Goal: Use online tool/utility: Utilize a website feature to perform a specific function

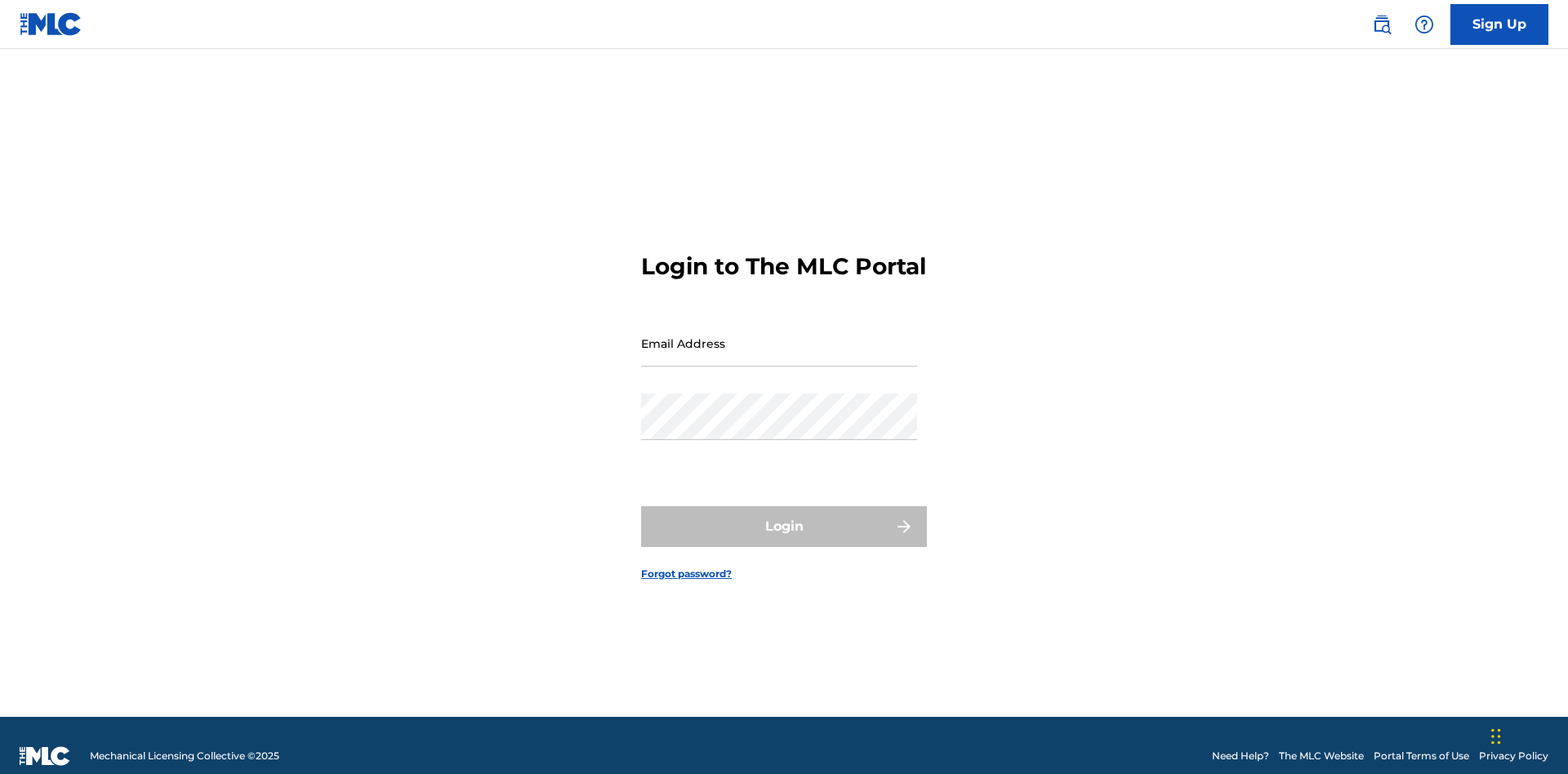
scroll to position [21, 0]
click at [779, 335] on input "Email Address" at bounding box center [779, 343] width 276 height 46
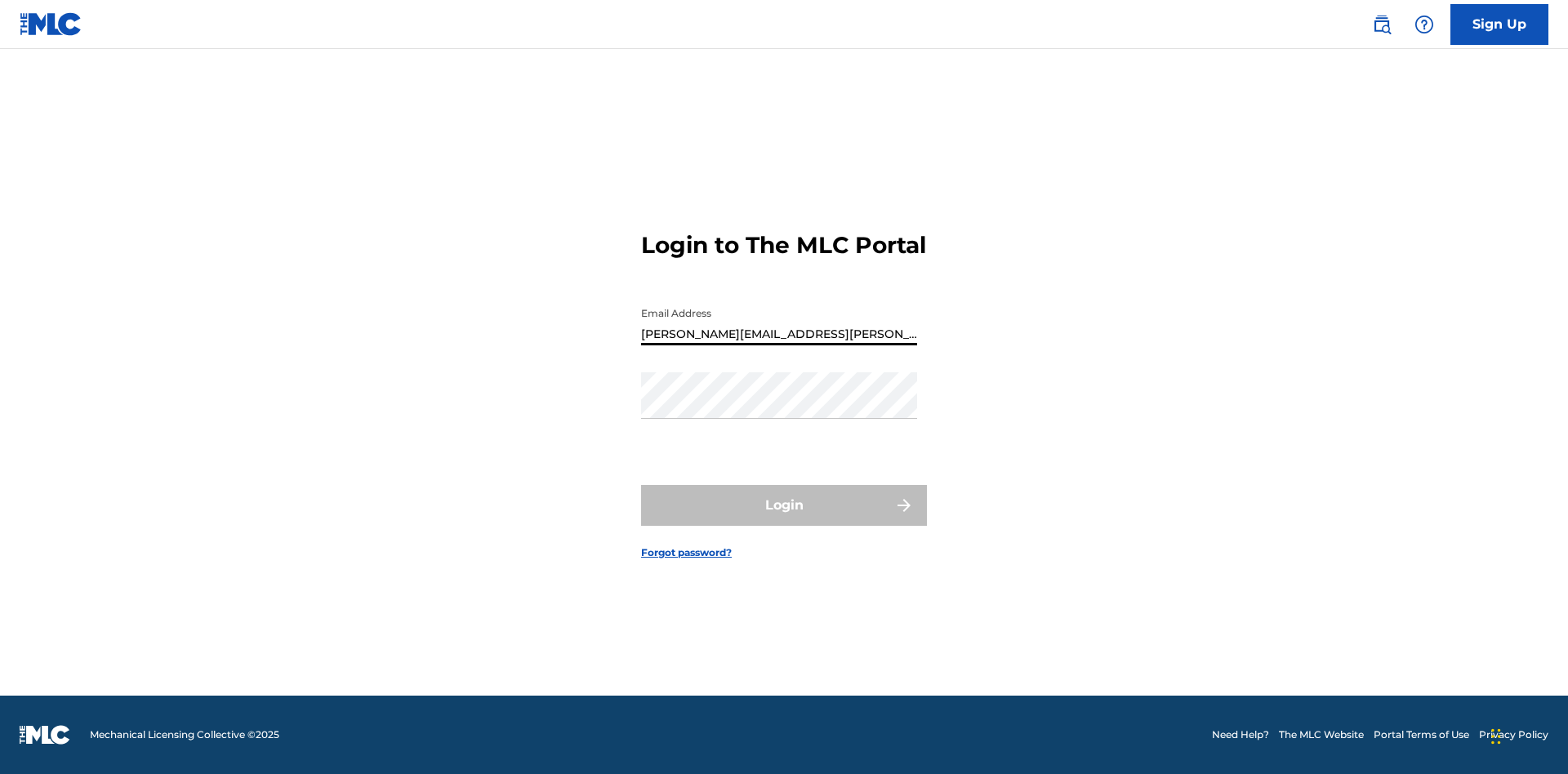
type input "Krystal.Ribble@themlc.com"
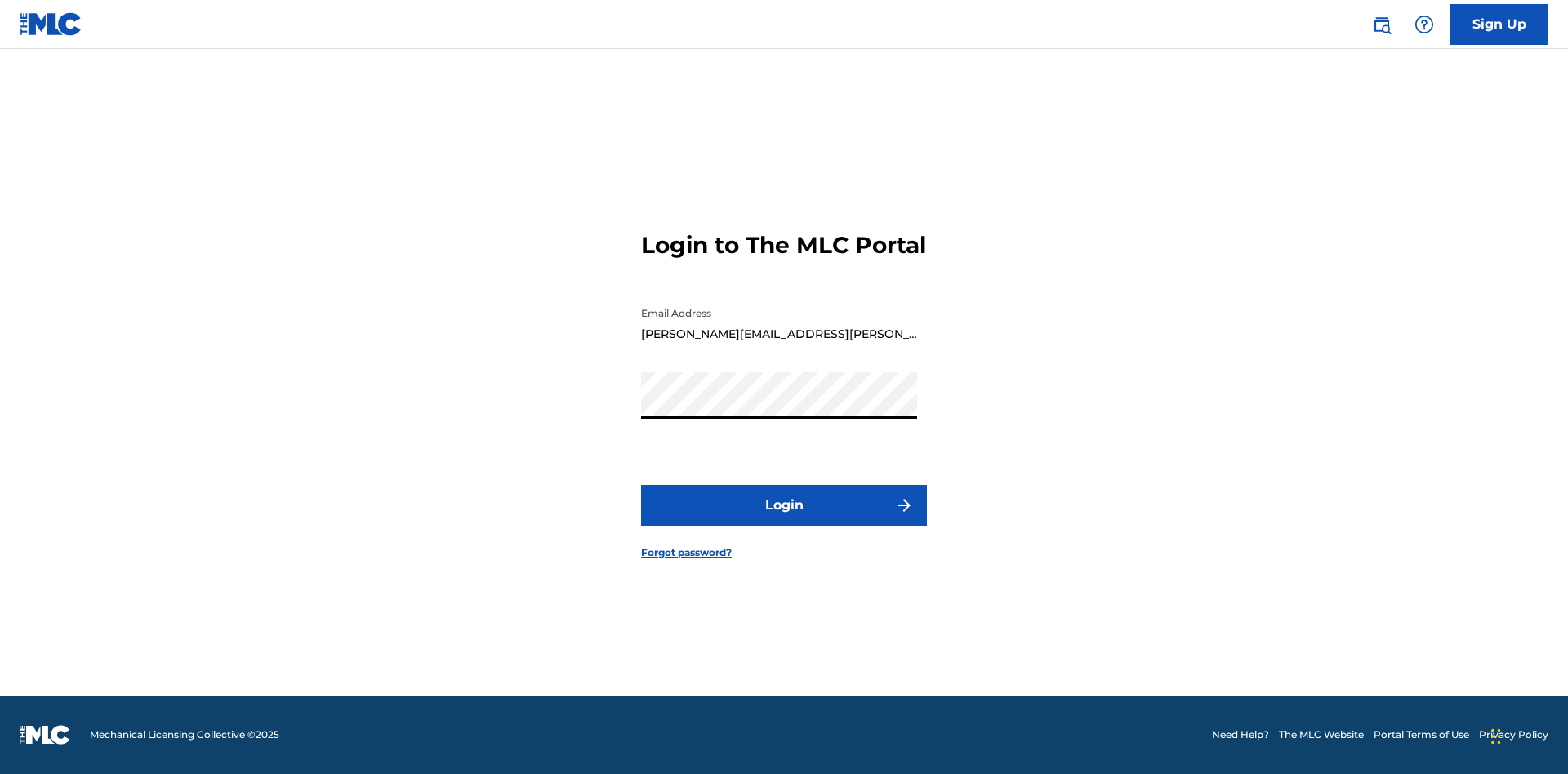
click at [784, 519] on button "Login" at bounding box center [784, 505] width 286 height 41
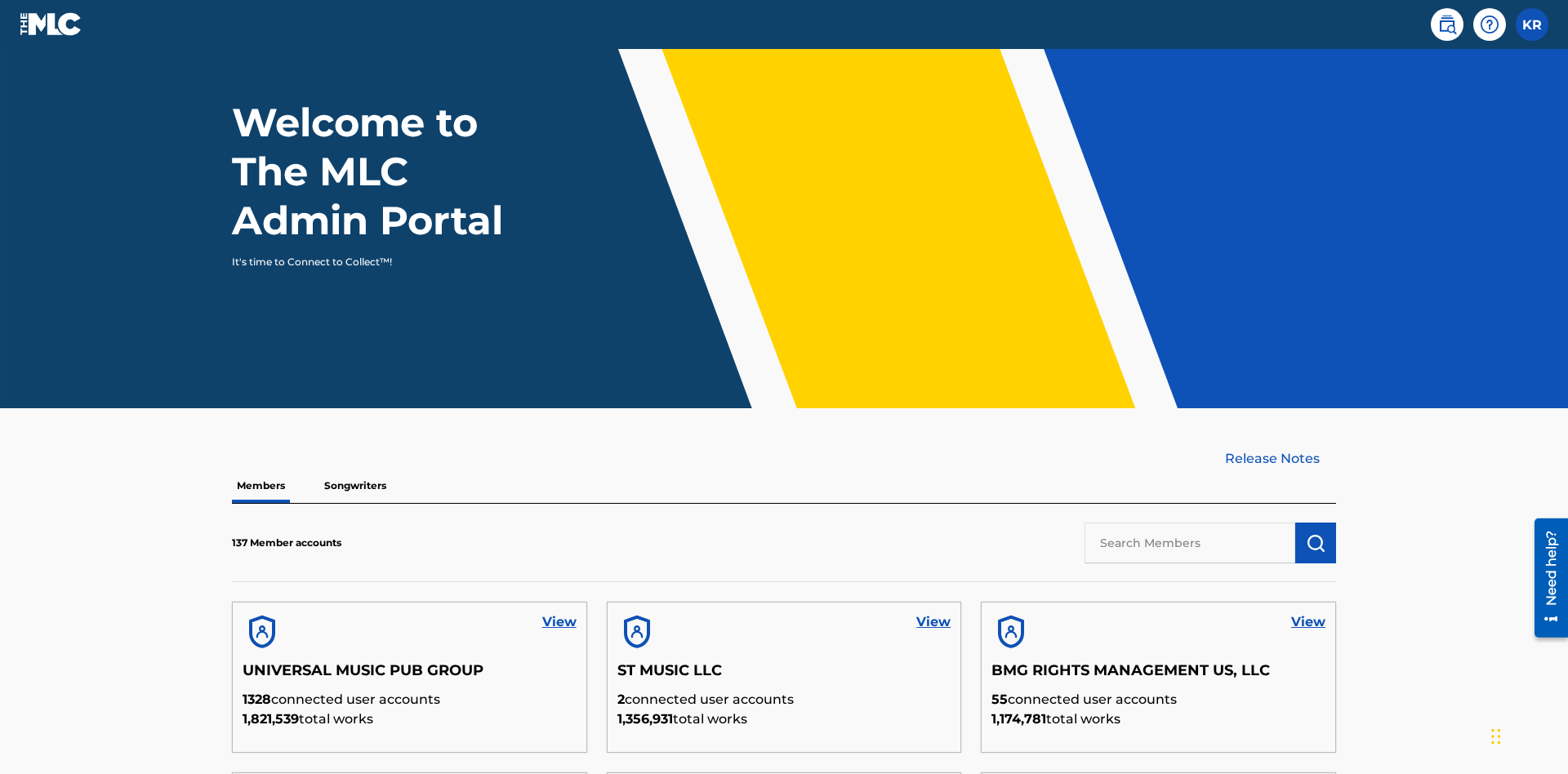
click at [1190, 522] on input "text" at bounding box center [1189, 542] width 210 height 41
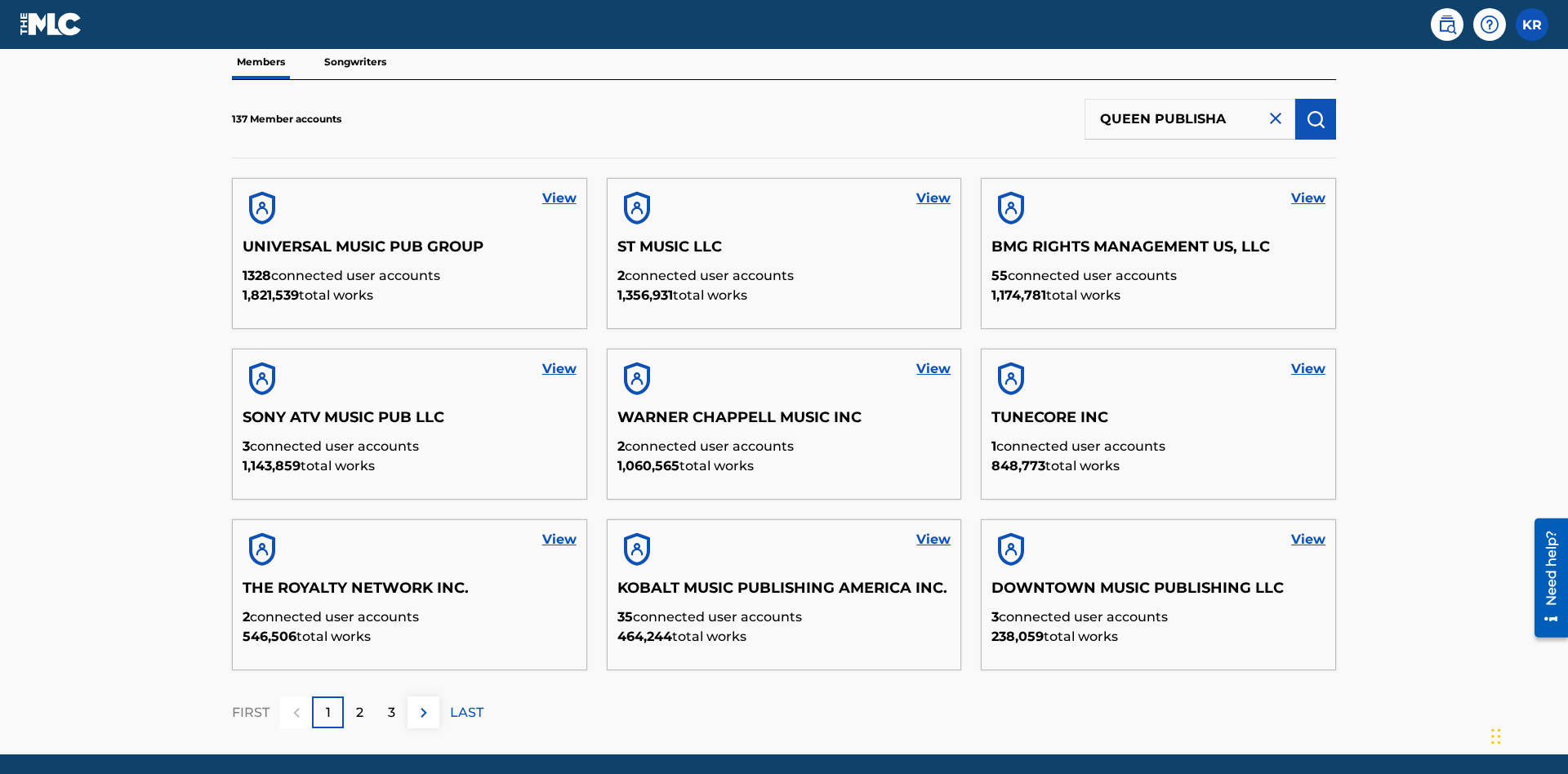
type input "QUEEN PUBLISHA"
click at [1315, 109] on img "submit" at bounding box center [1315, 118] width 19 height 19
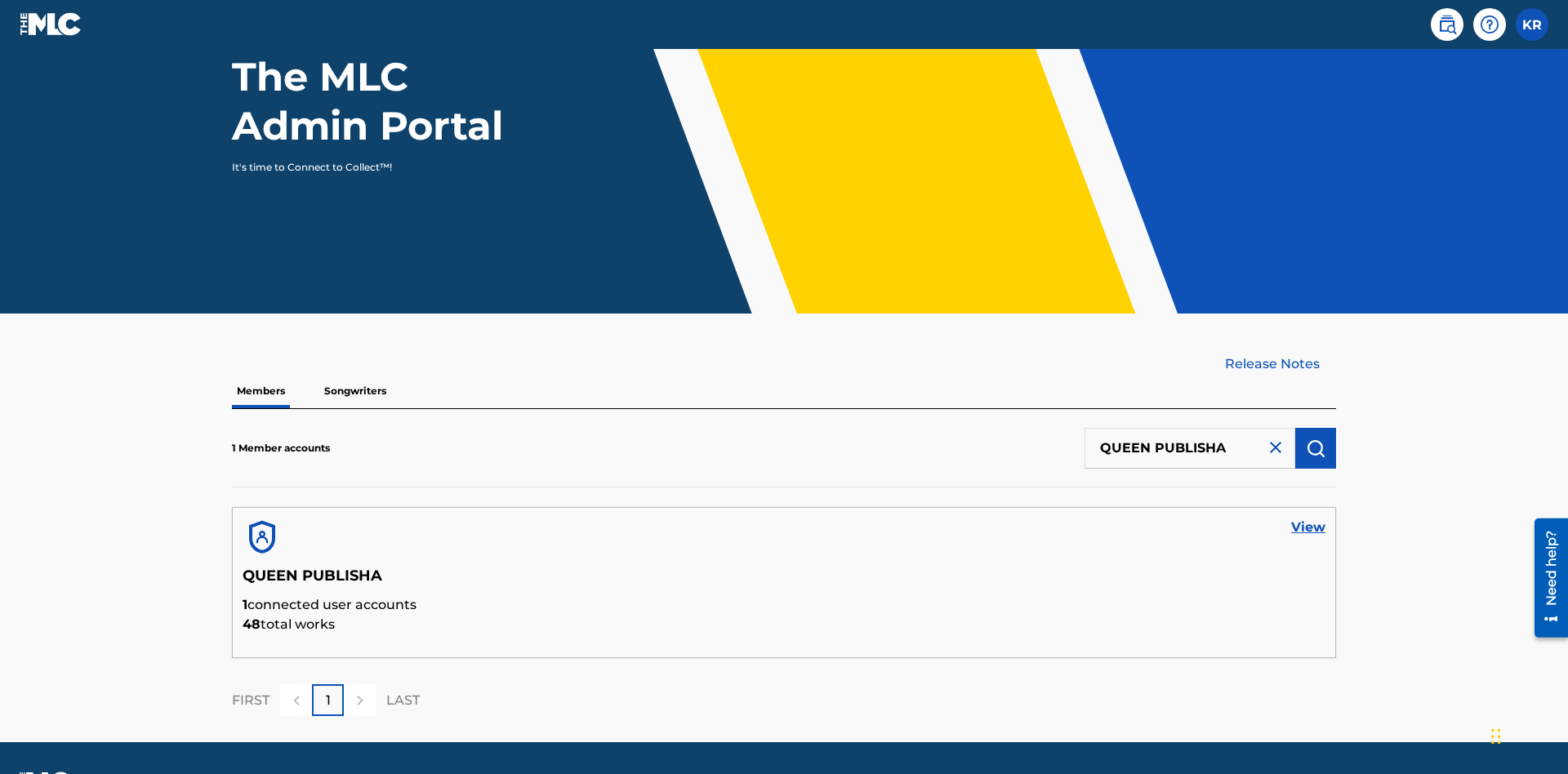
click at [1308, 518] on link "View" at bounding box center [1308, 527] width 35 height 19
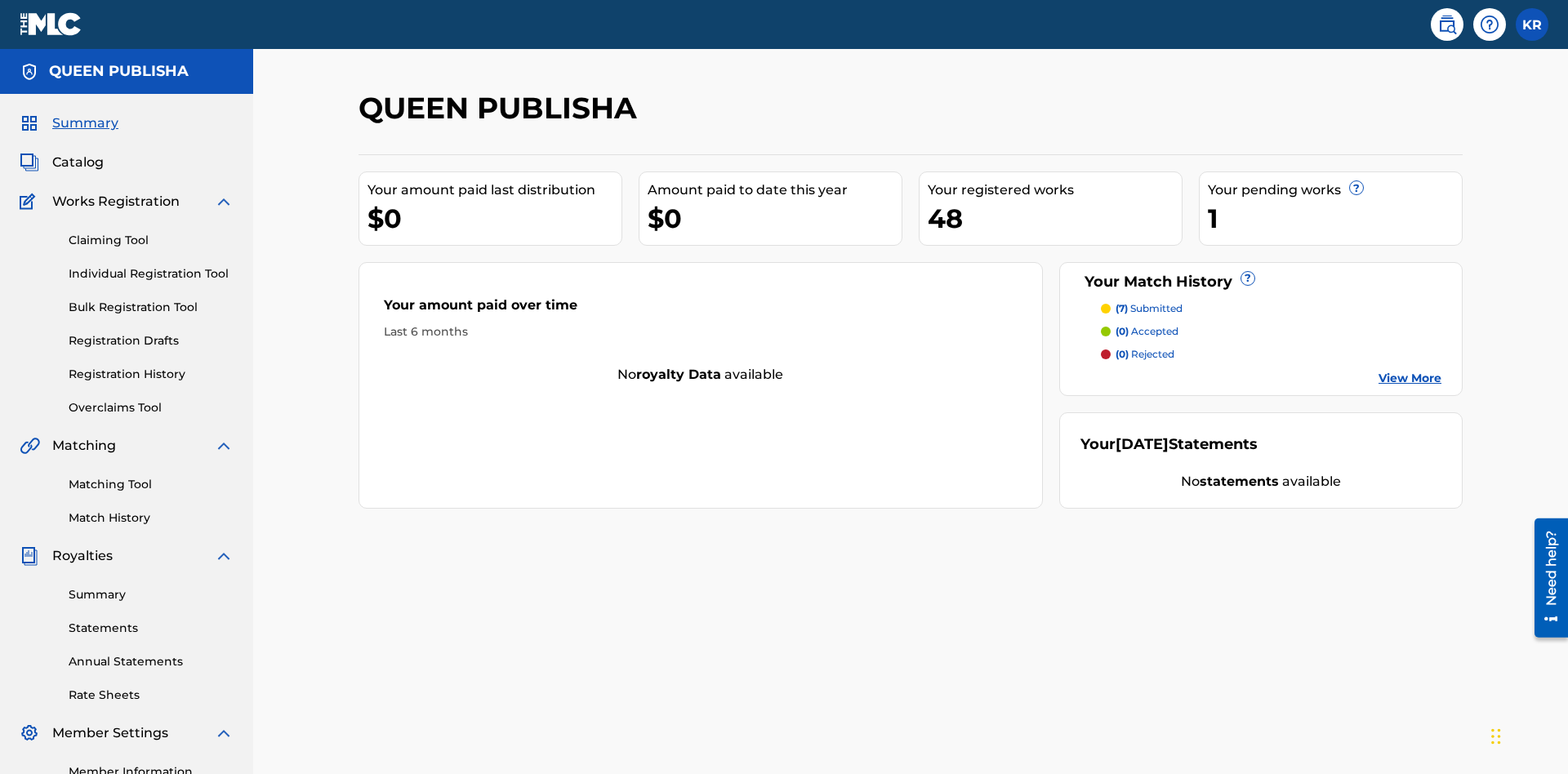
click at [151, 476] on link "Matching Tool" at bounding box center [150, 484] width 165 height 17
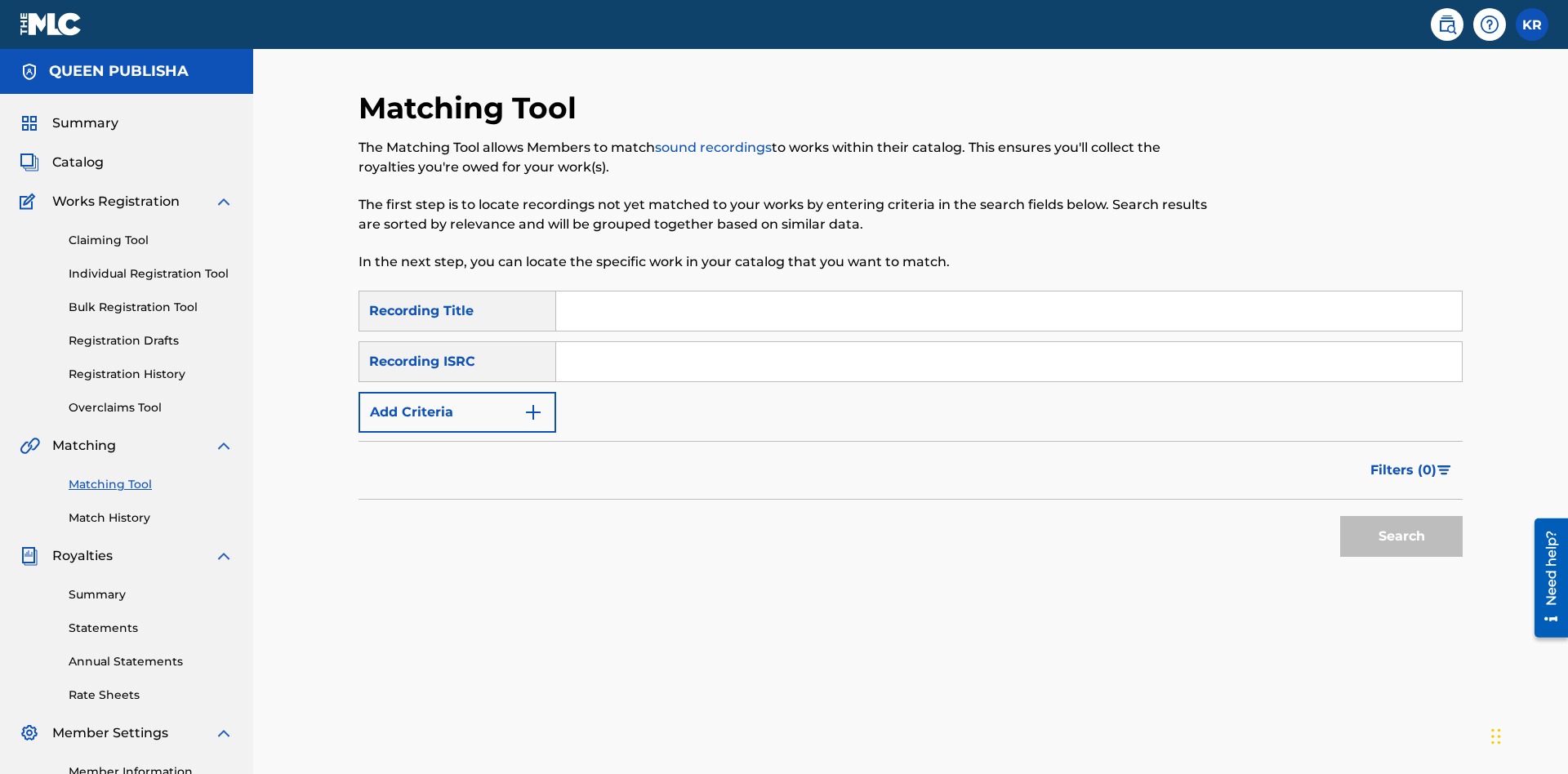
click at [1008, 292] on input "Search Form" at bounding box center [1008, 311] width 905 height 39
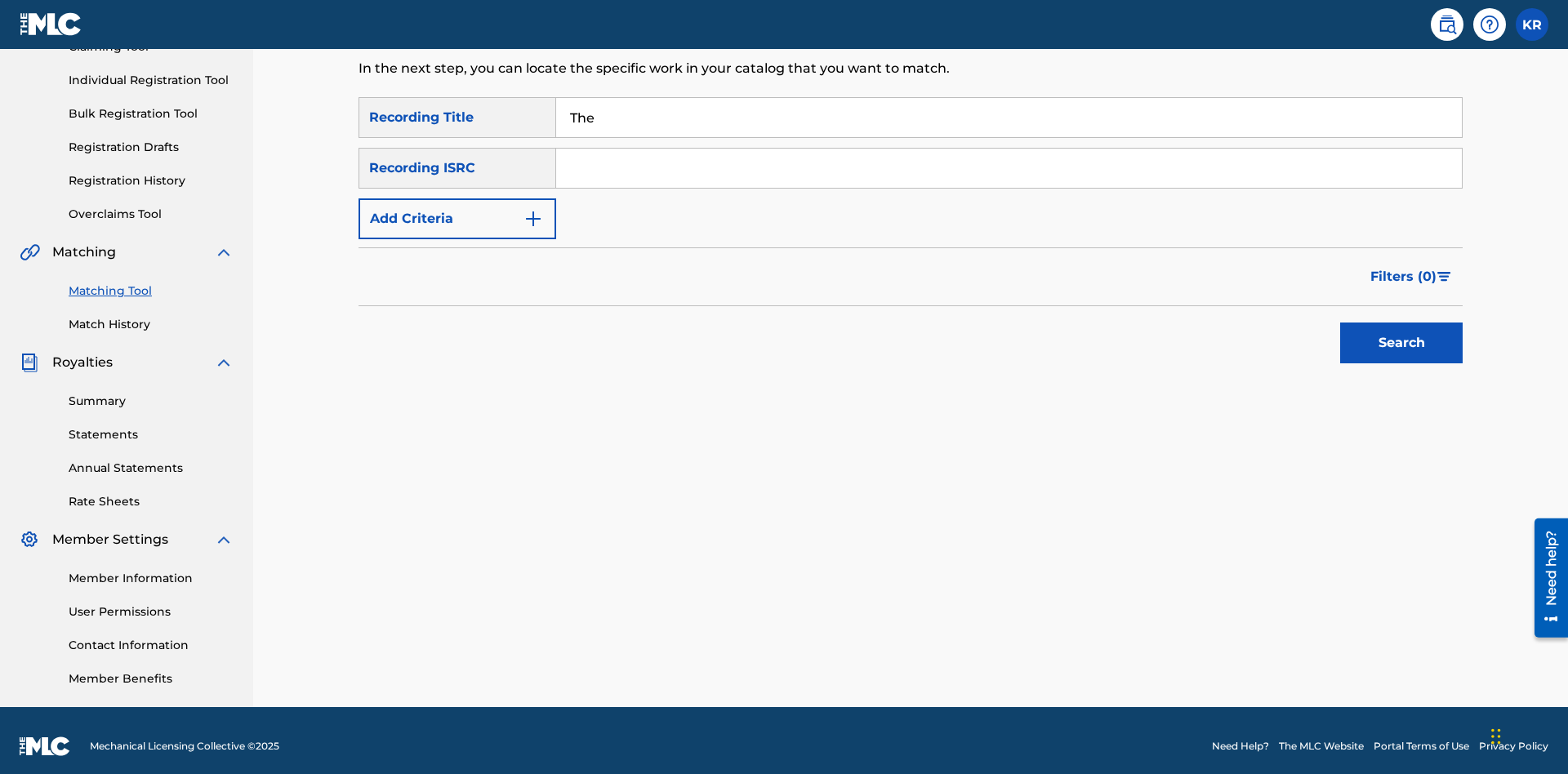
type input "The"
click at [1401, 331] on button "Search" at bounding box center [1401, 343] width 123 height 41
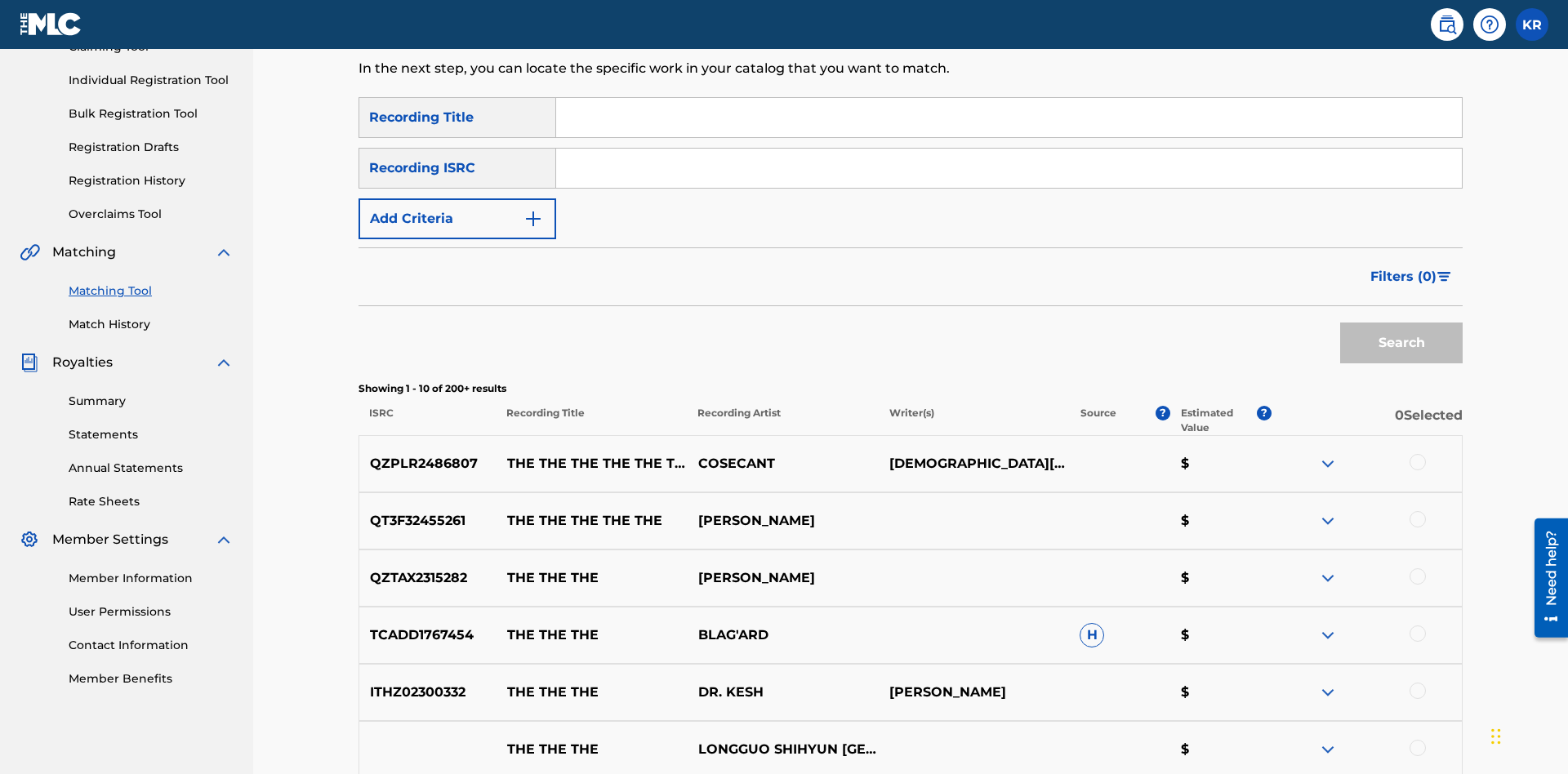
click at [1008, 149] on input "Search Form" at bounding box center [1008, 168] width 905 height 39
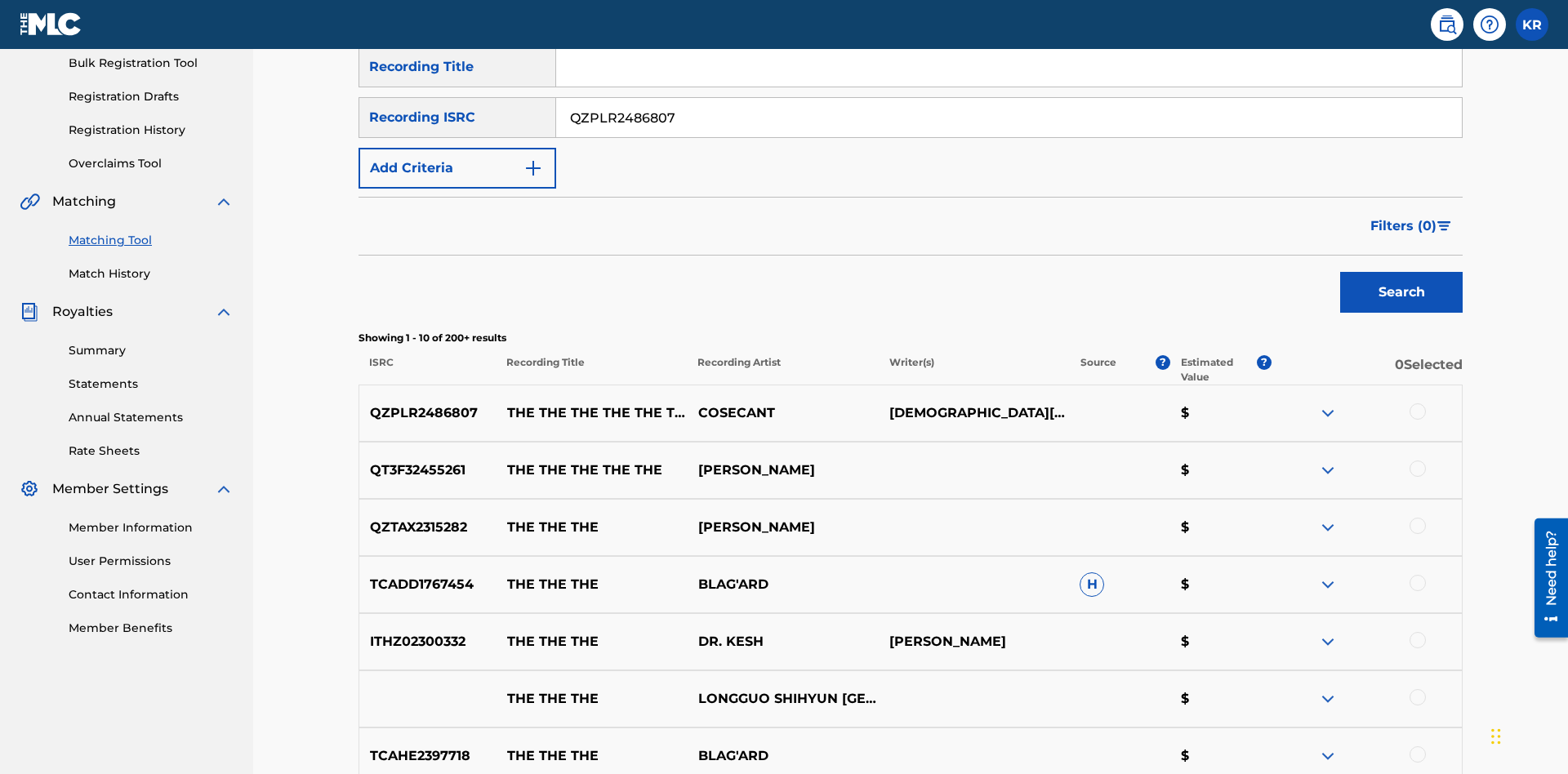
type input "QZPLR2486807"
click at [1401, 272] on button "Search" at bounding box center [1401, 292] width 123 height 41
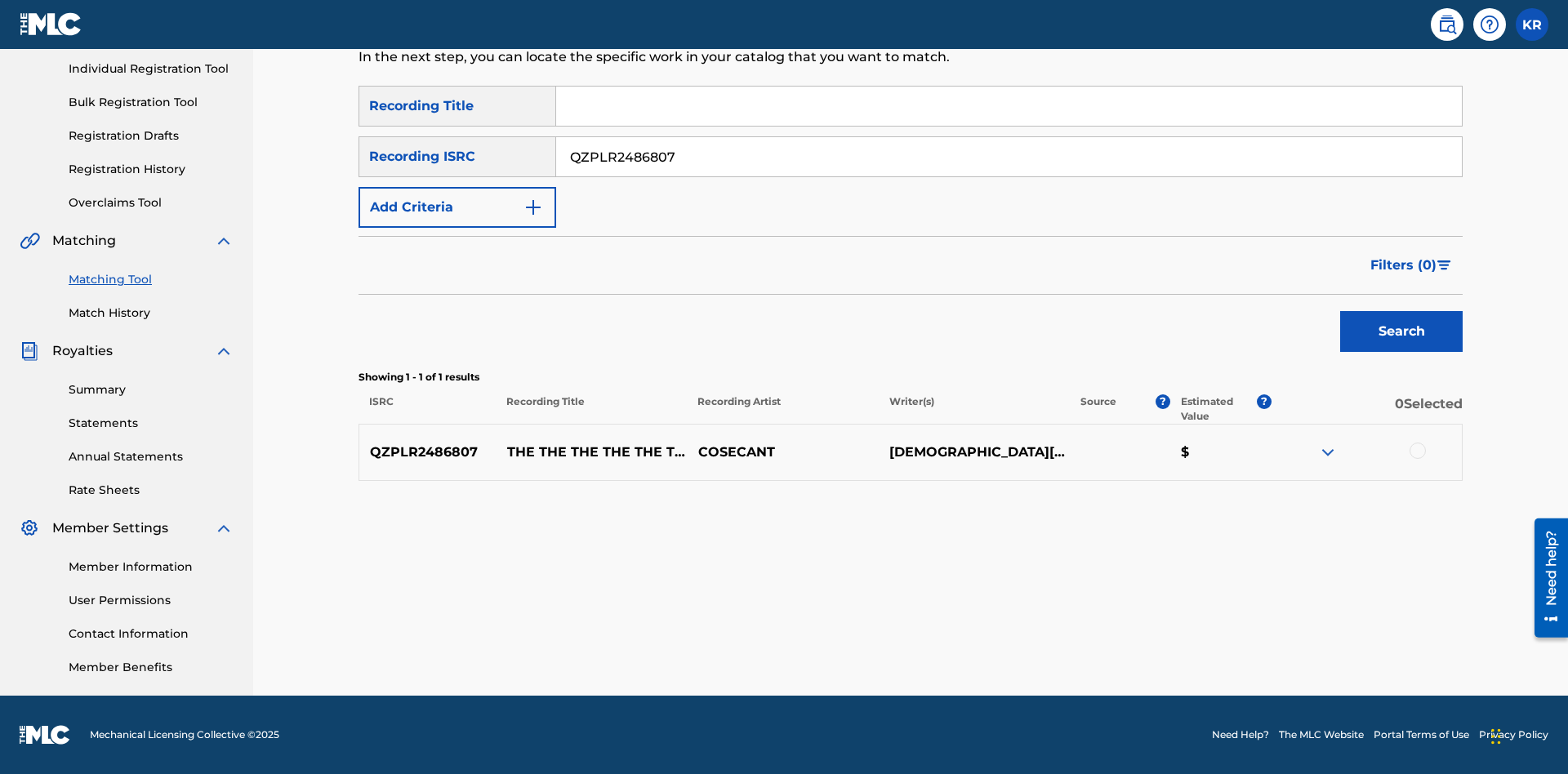
click at [1417, 450] on div at bounding box center [1418, 450] width 16 height 16
click at [1147, 640] on button "Match 1 Group" at bounding box center [1148, 640] width 181 height 41
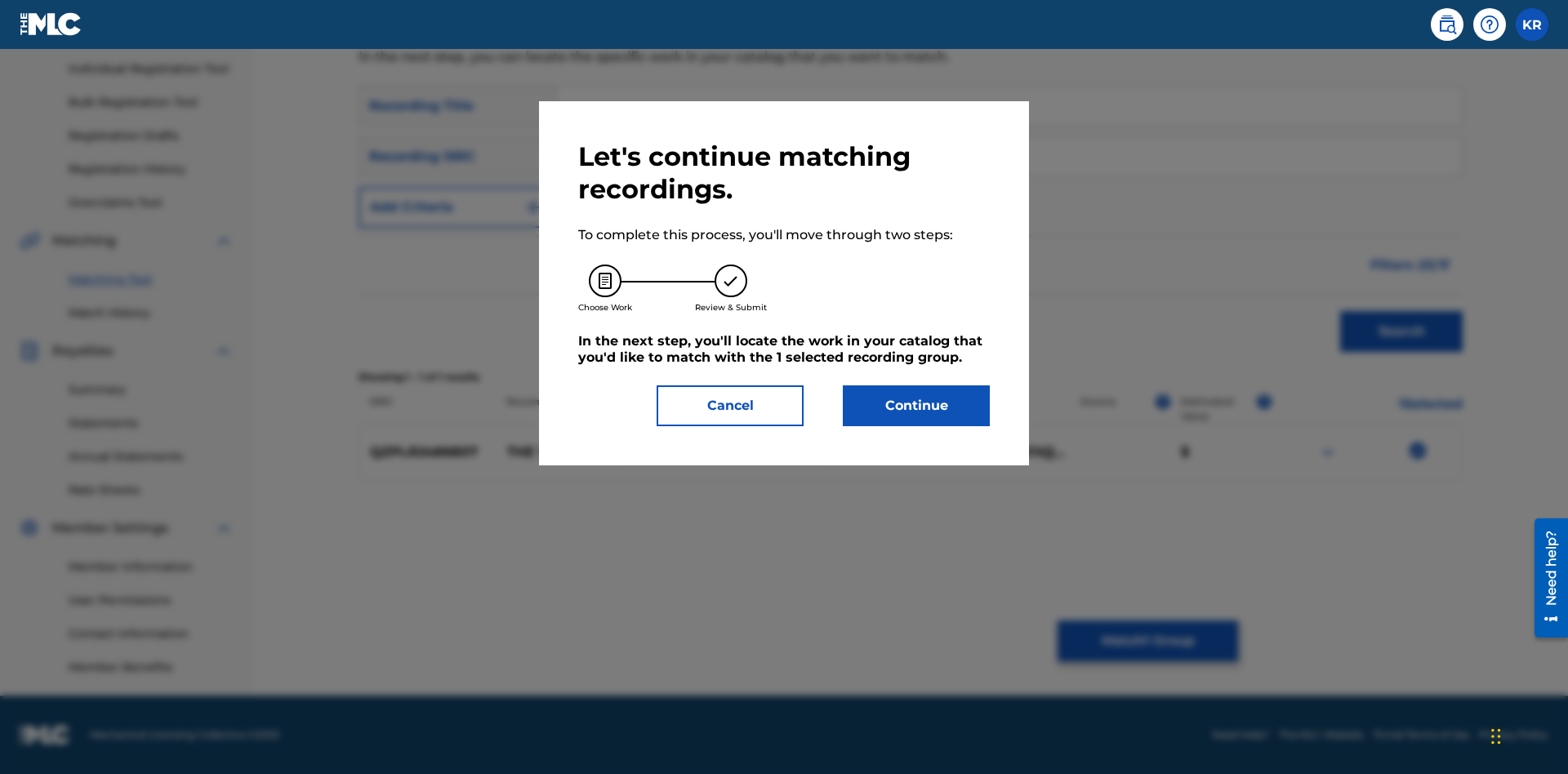
click at [916, 406] on button "Continue" at bounding box center [916, 406] width 147 height 41
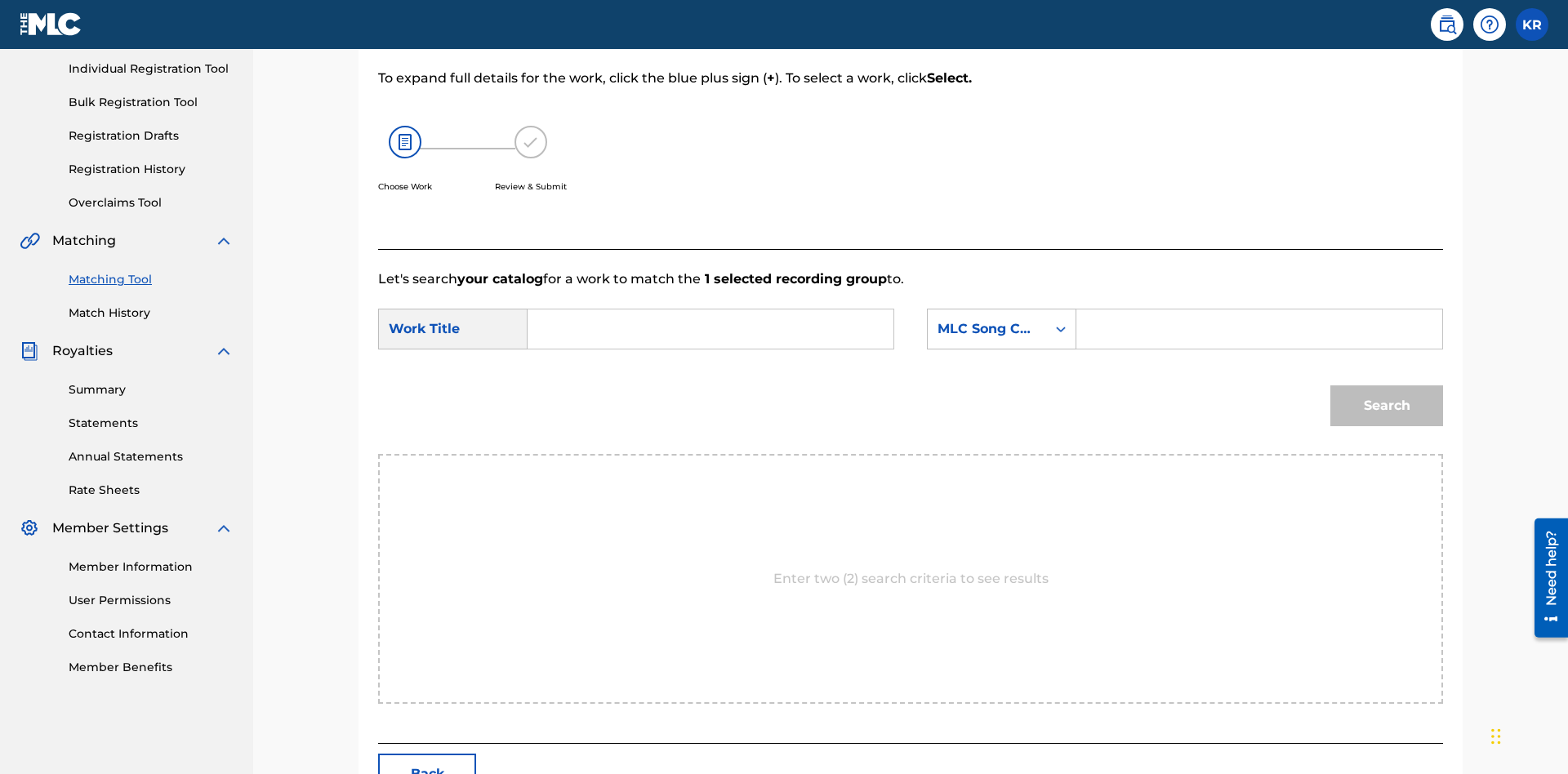
click at [711, 309] on input "Search Form" at bounding box center [711, 329] width 338 height 39
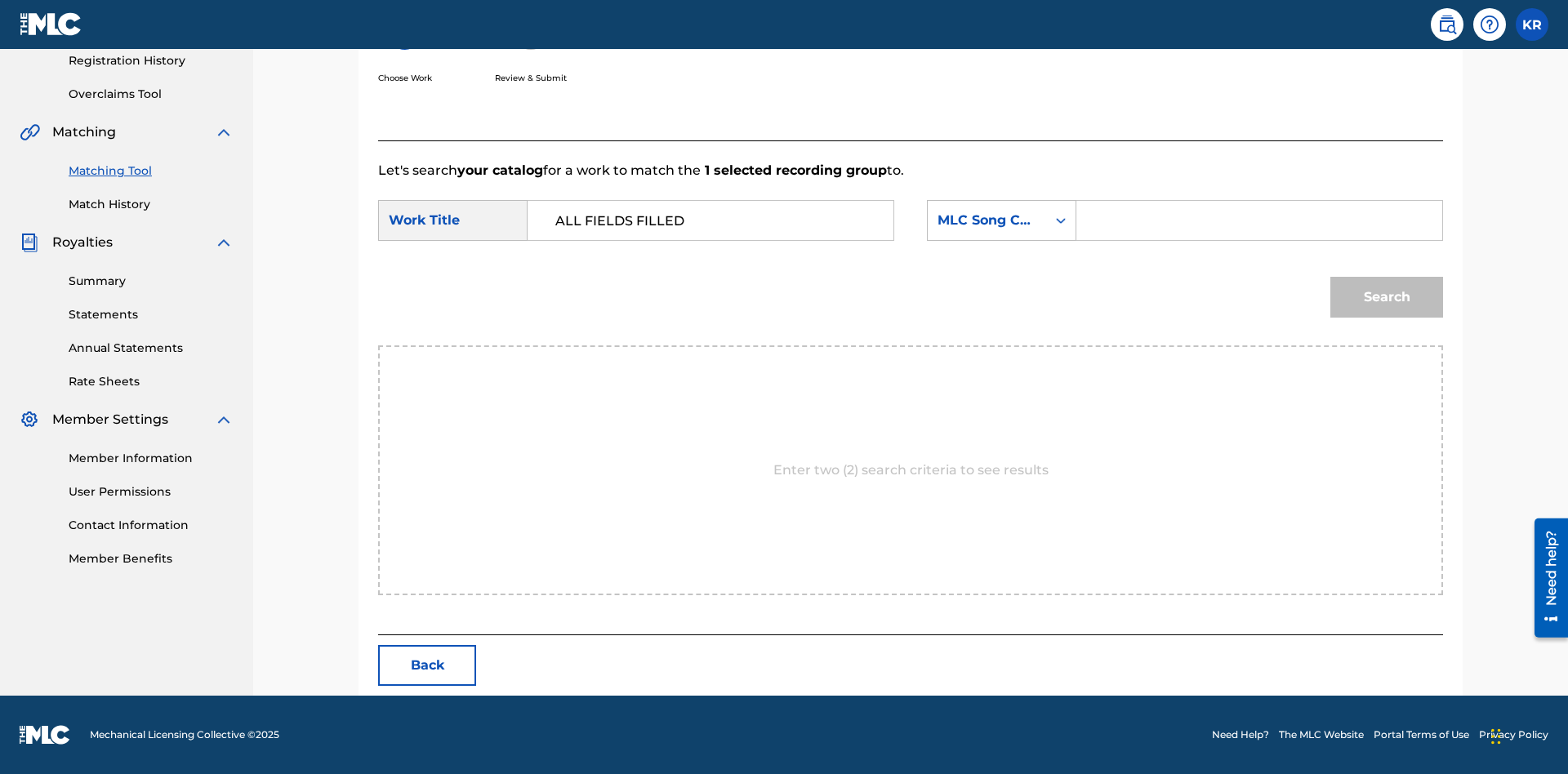
type input "ALL FIELDS FILLED"
click at [1259, 221] on input "Search Form" at bounding box center [1259, 221] width 338 height 39
type input "FE4B37"
click at [1386, 297] on button "Search" at bounding box center [1386, 297] width 112 height 41
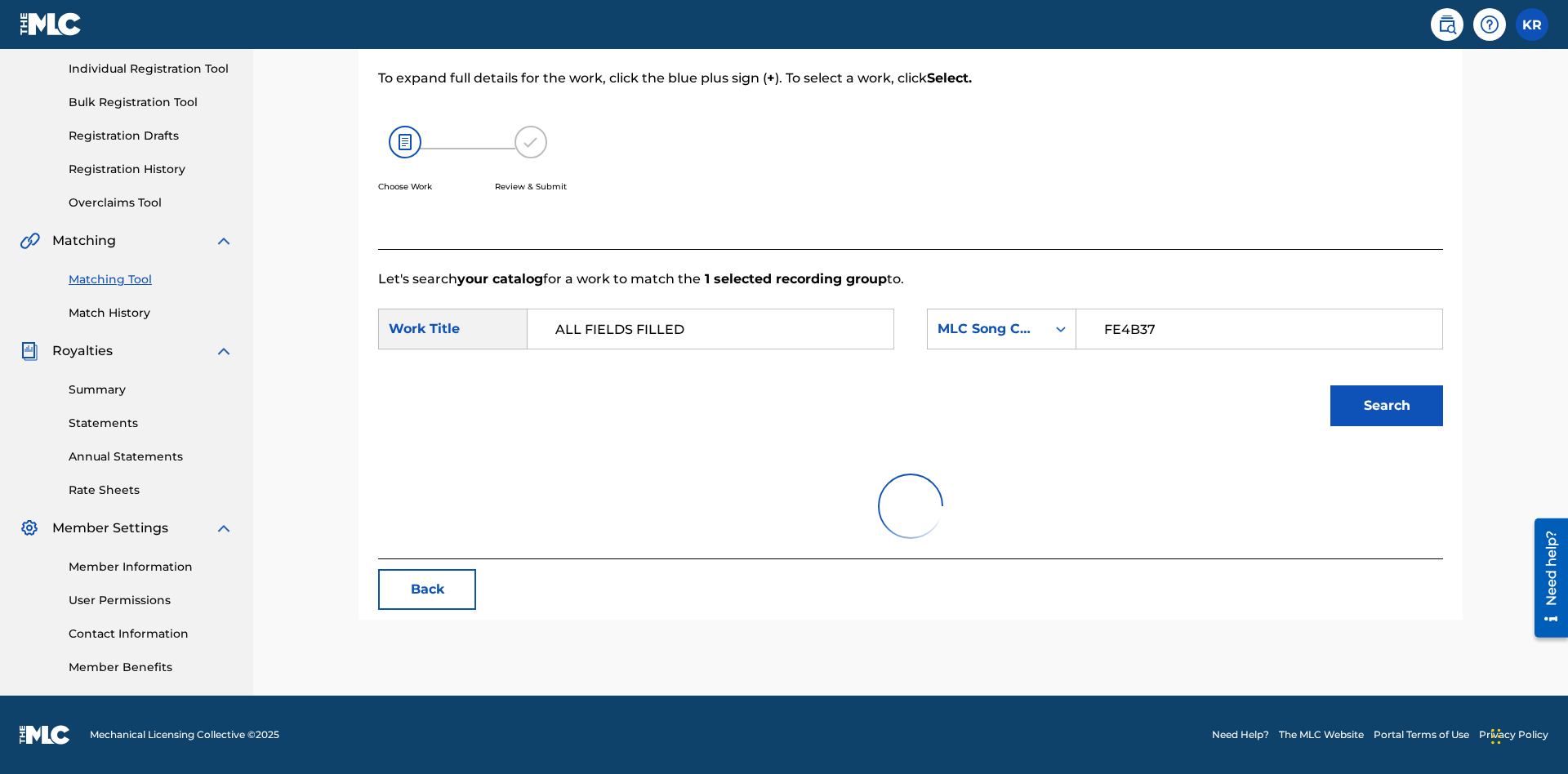
scroll to position [204, 0]
